Goal: Task Accomplishment & Management: Use online tool/utility

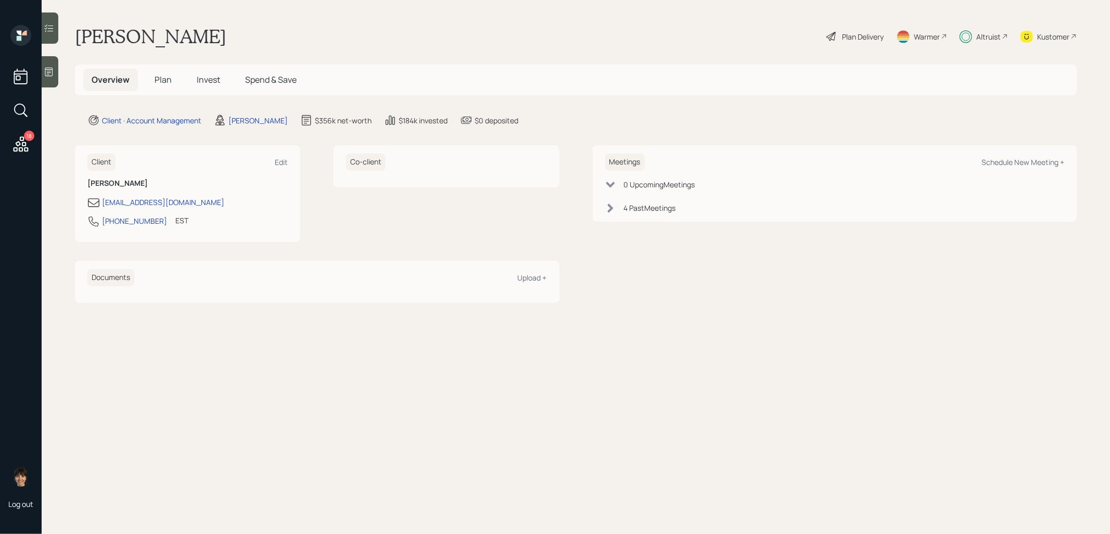
click at [163, 84] on span "Plan" at bounding box center [163, 79] width 17 height 11
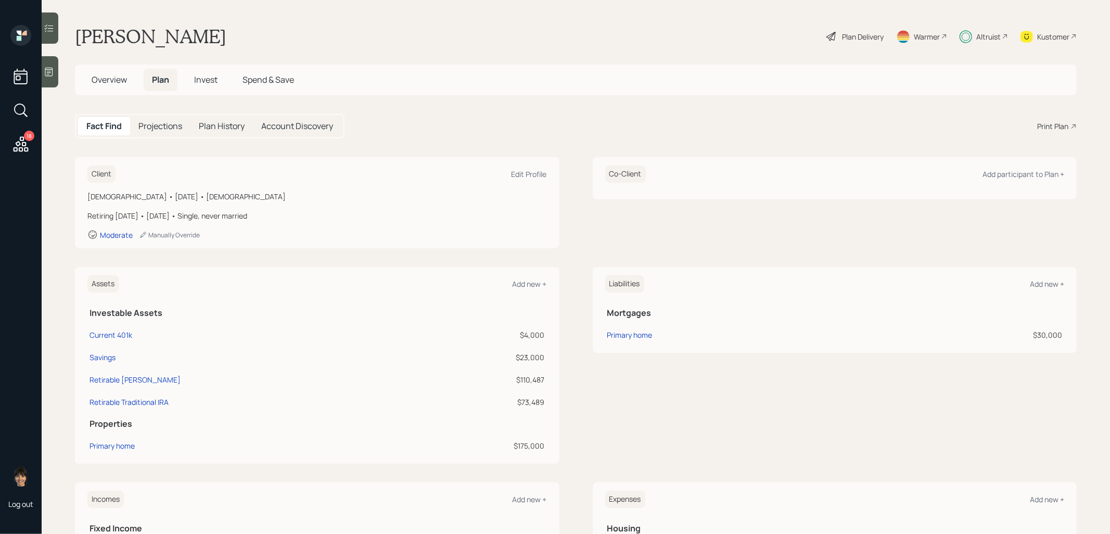
click at [852, 37] on div "Plan Delivery" at bounding box center [863, 36] width 42 height 11
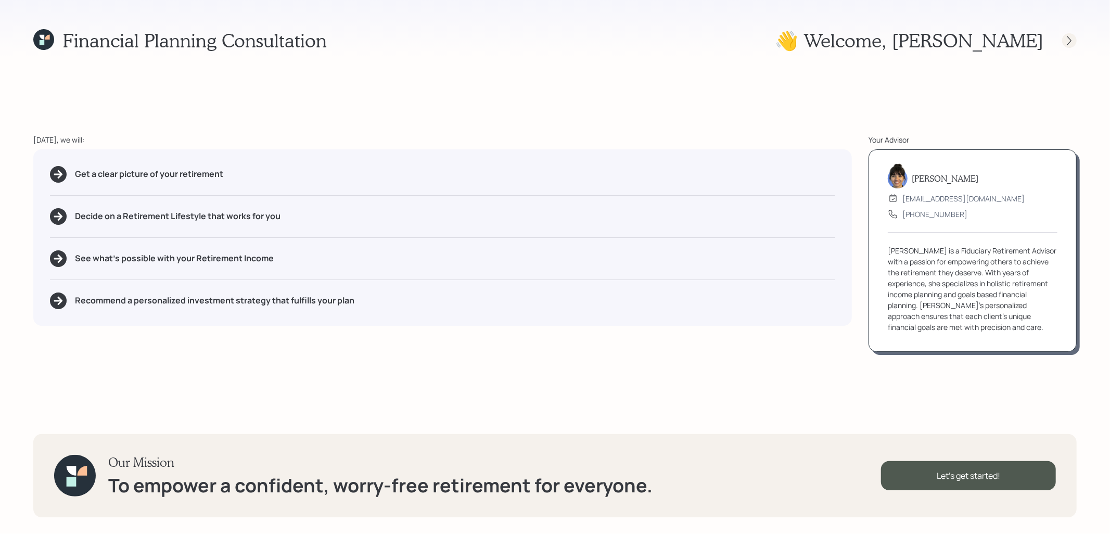
click at [1070, 41] on icon at bounding box center [1069, 40] width 4 height 9
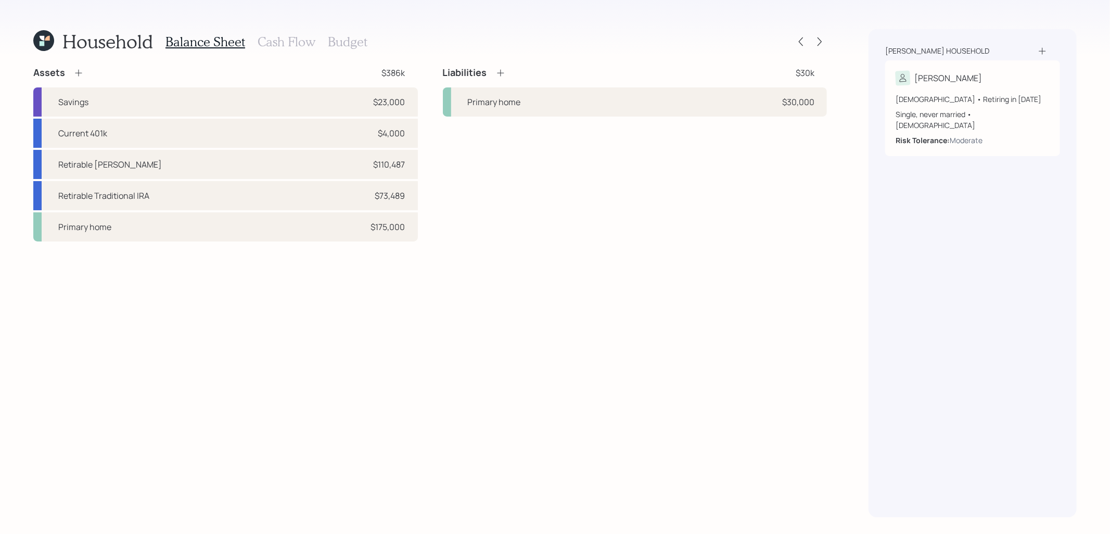
click at [817, 48] on div at bounding box center [810, 41] width 33 height 15
click at [818, 37] on icon at bounding box center [819, 41] width 10 height 10
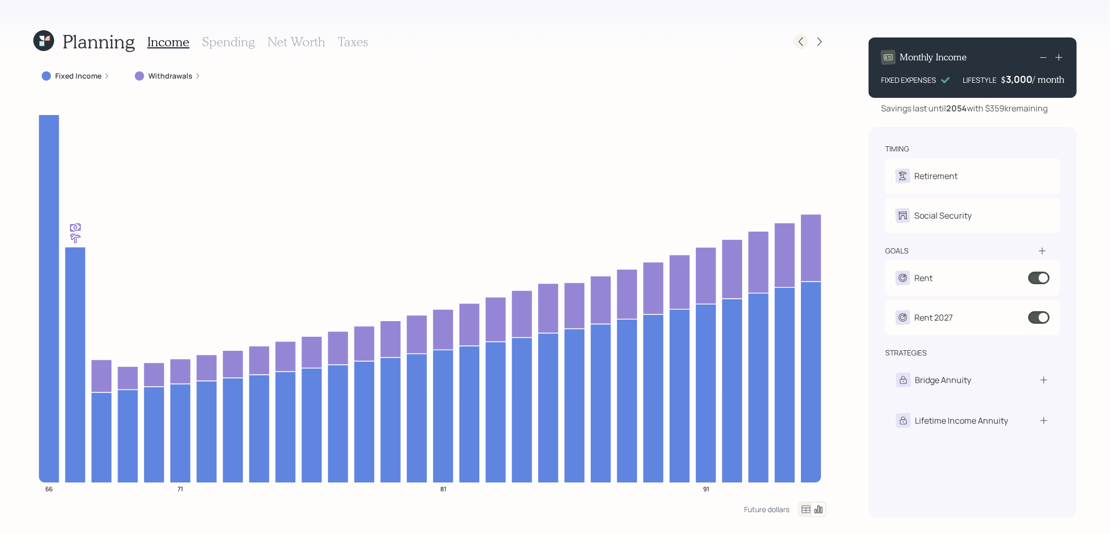
click at [801, 44] on icon at bounding box center [801, 41] width 4 height 9
